Goal: Task Accomplishment & Management: Use online tool/utility

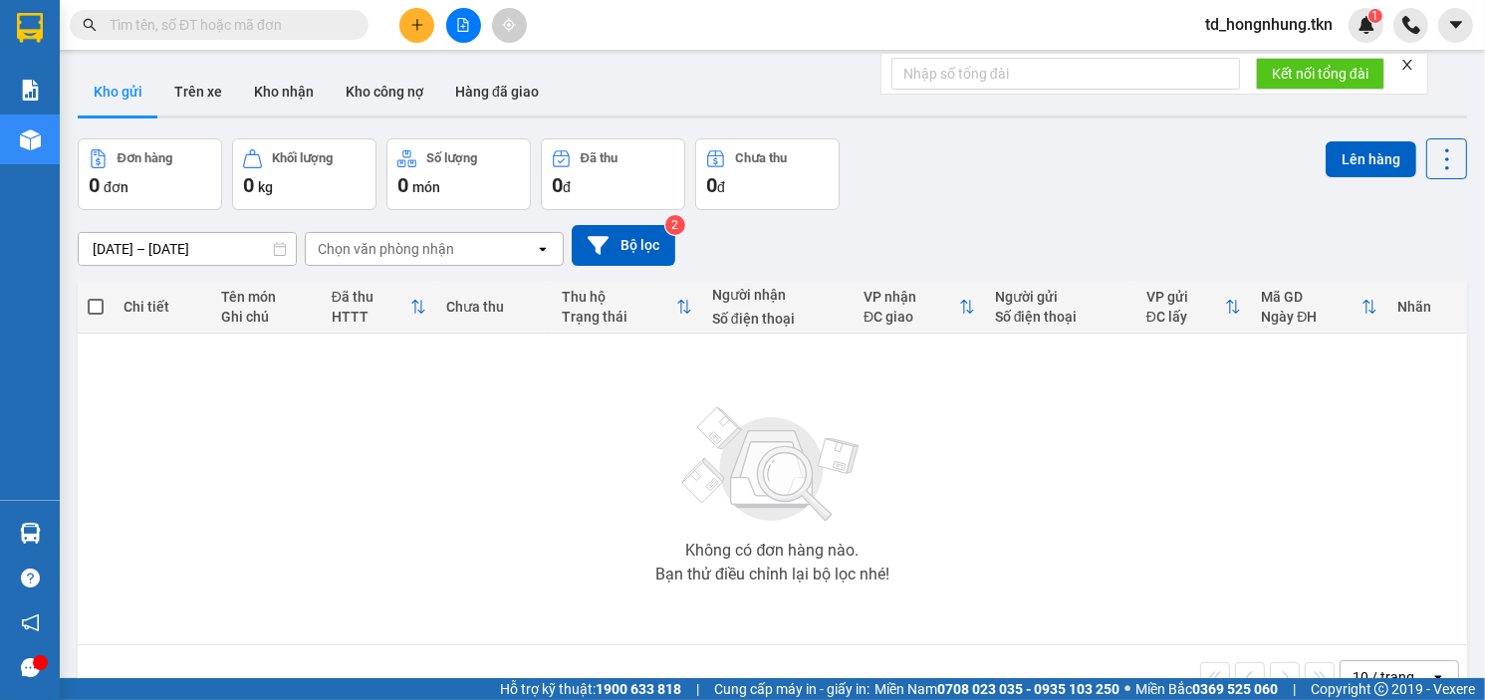
click at [135, 21] on input "text" at bounding box center [227, 25] width 235 height 22
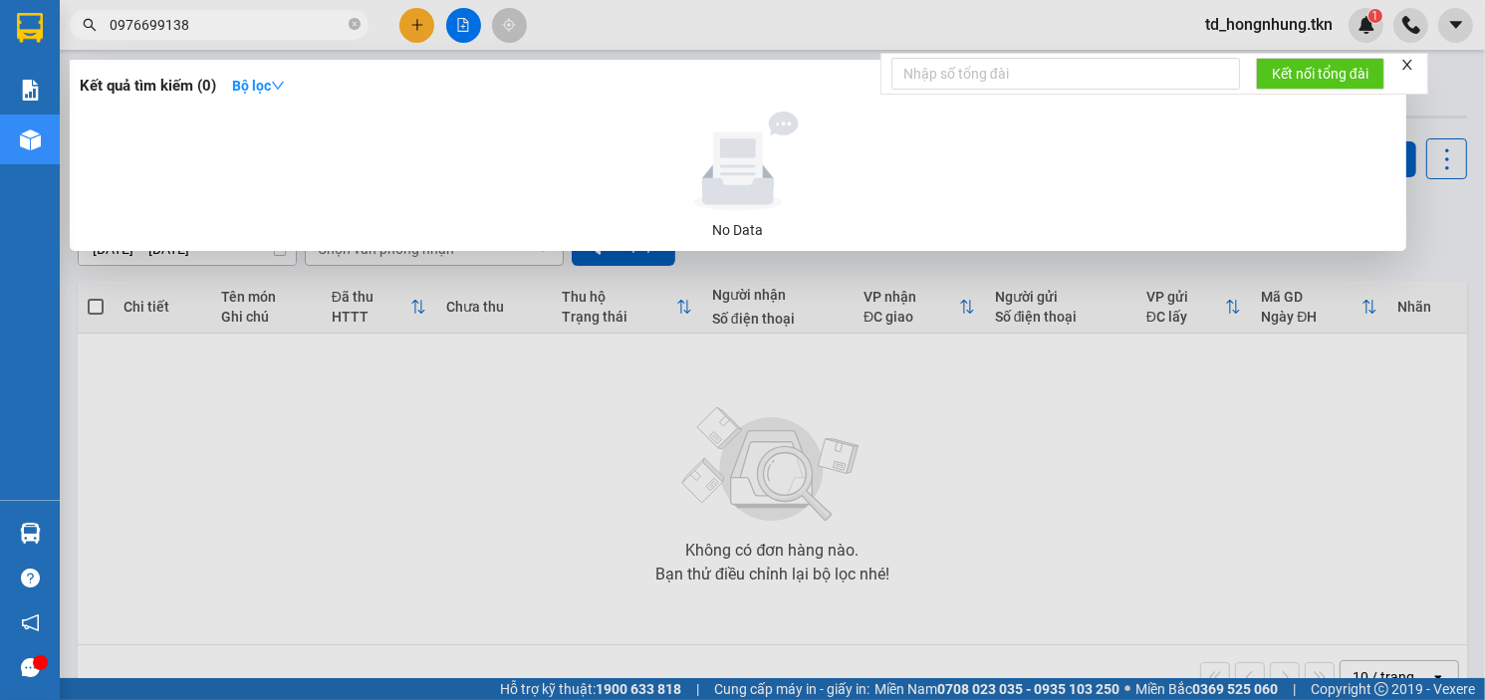
click at [140, 23] on input "0976699138" at bounding box center [227, 25] width 235 height 22
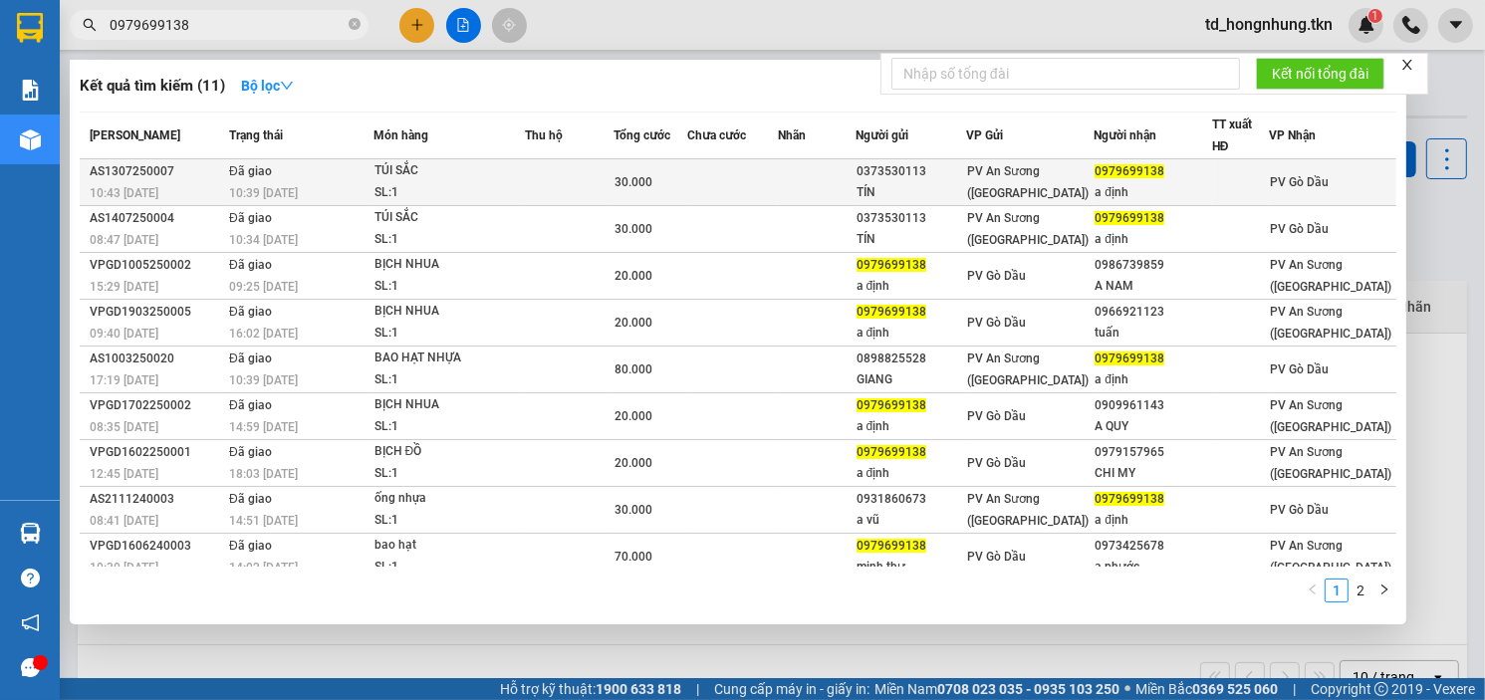
type input "0979699138"
click at [116, 166] on div "AS1307250007" at bounding box center [156, 171] width 133 height 21
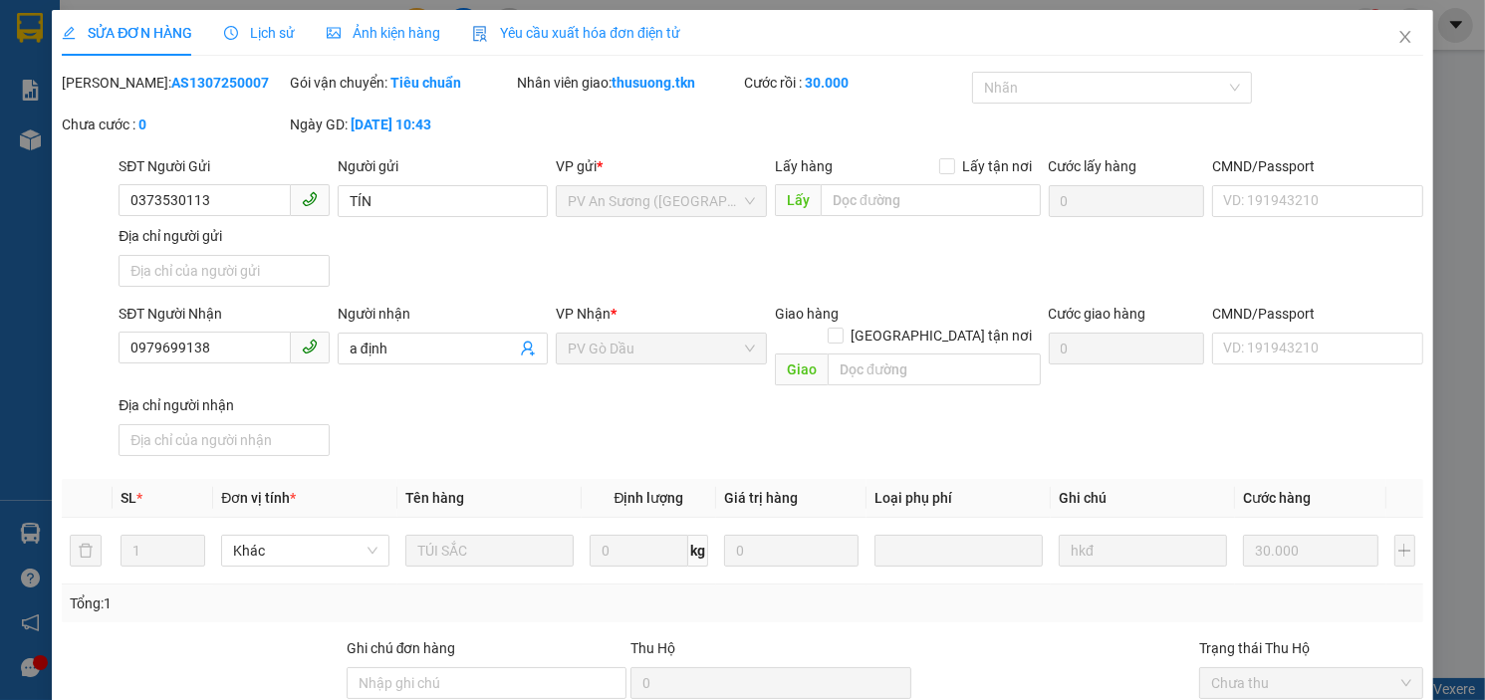
type input "0373530113"
type input "TÍN"
type input "0979699138"
type input "a định"
type input "30.000"
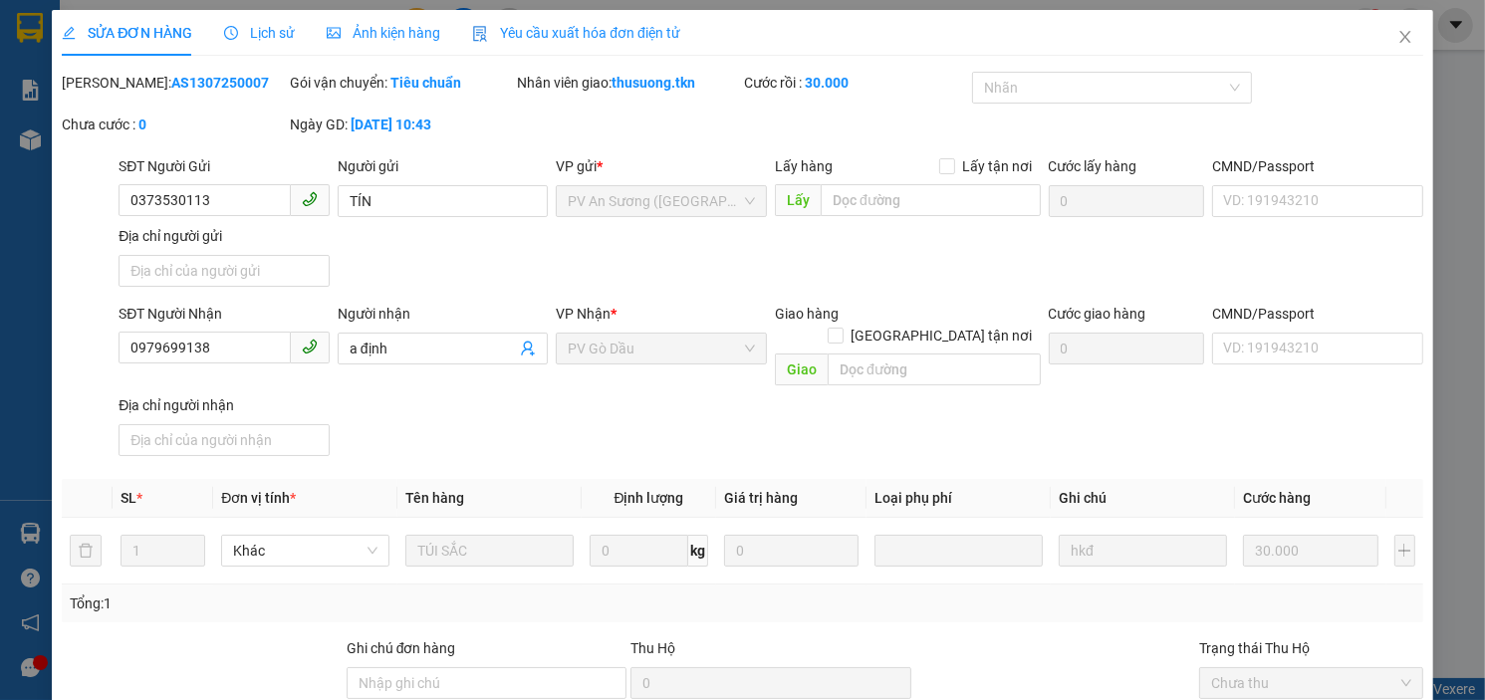
click at [267, 30] on span "Lịch sử" at bounding box center [259, 33] width 71 height 16
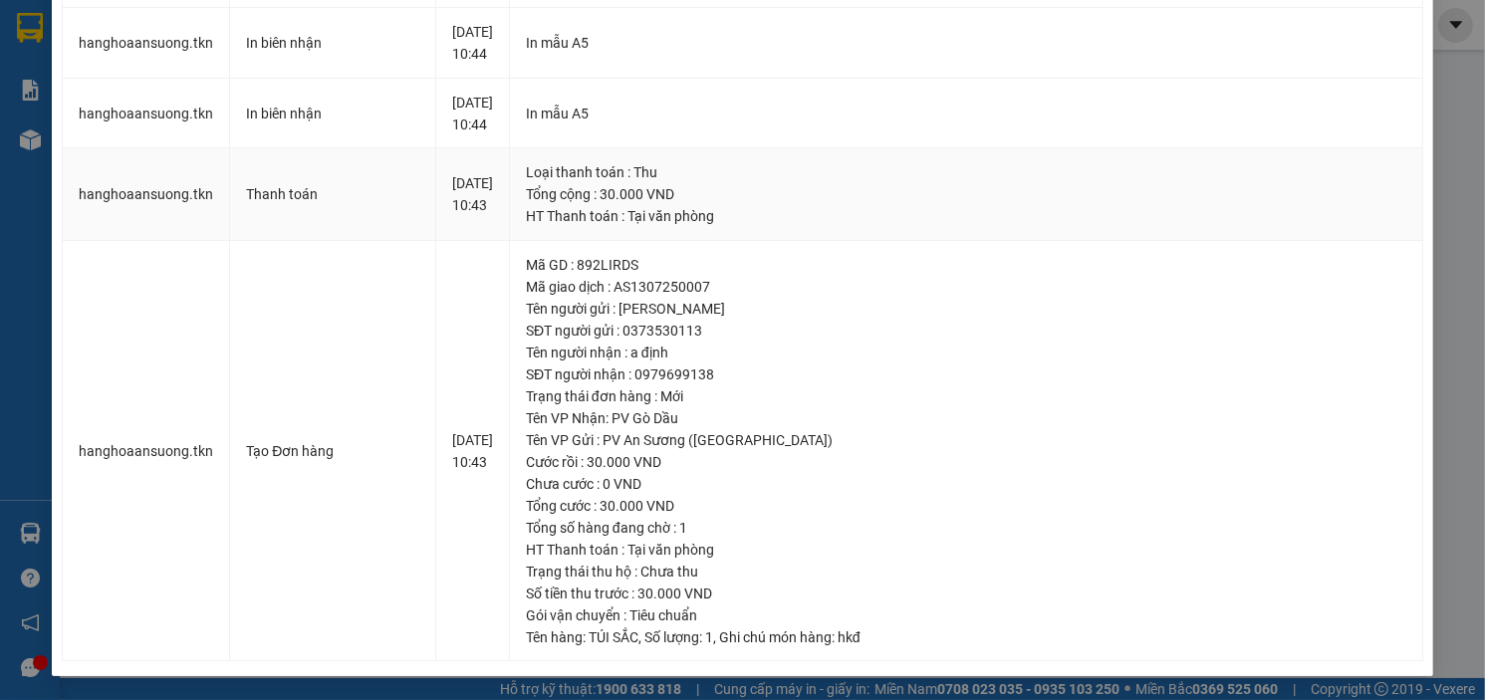
scroll to position [1168, 0]
drag, startPoint x: 673, startPoint y: 373, endPoint x: 791, endPoint y: 376, distance: 117.5
click at [791, 376] on div "SĐT người nhận : 0979699138" at bounding box center [966, 374] width 880 height 22
copy div "0979699138"
